Goal: Find specific page/section: Find specific page/section

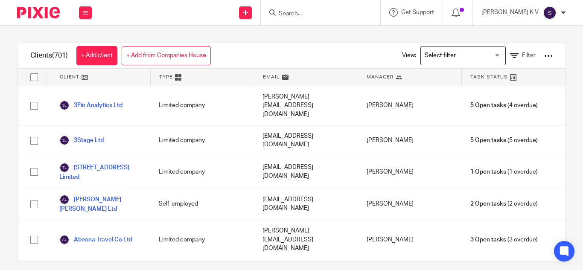
click at [325, 13] on input "Search" at bounding box center [316, 14] width 77 height 8
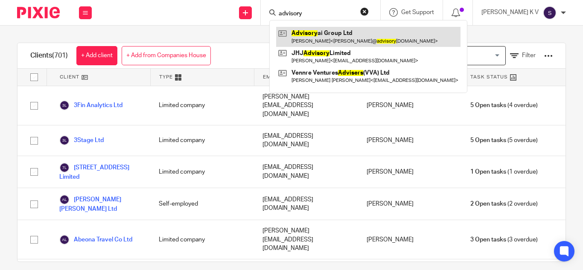
type input "advisory"
click at [325, 29] on link at bounding box center [368, 37] width 184 height 20
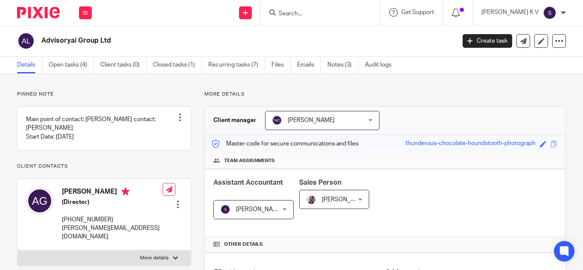
scroll to position [213, 0]
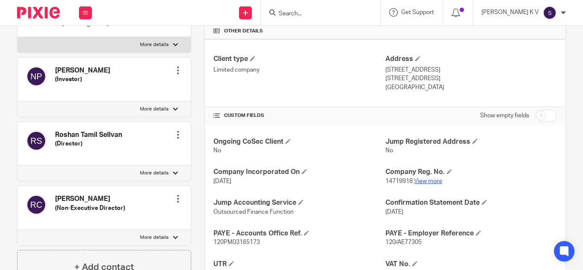
click at [421, 180] on link "View more" at bounding box center [428, 181] width 28 height 6
